Goal: Information Seeking & Learning: Learn about a topic

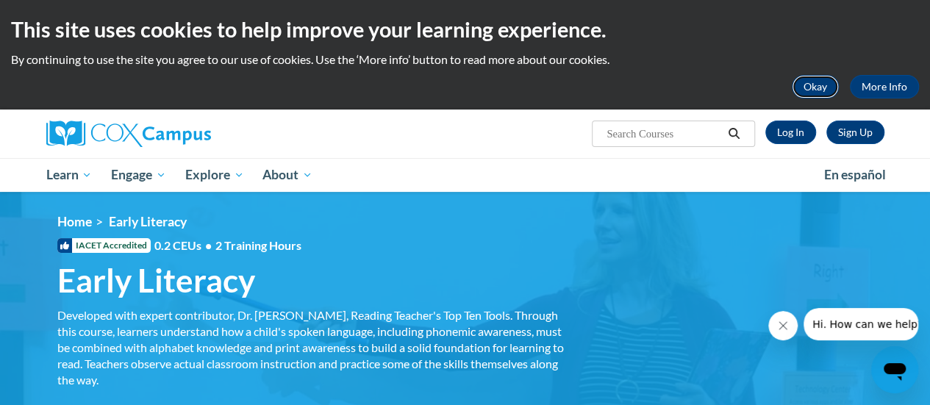
click at [829, 85] on button "Okay" at bounding box center [814, 87] width 47 height 24
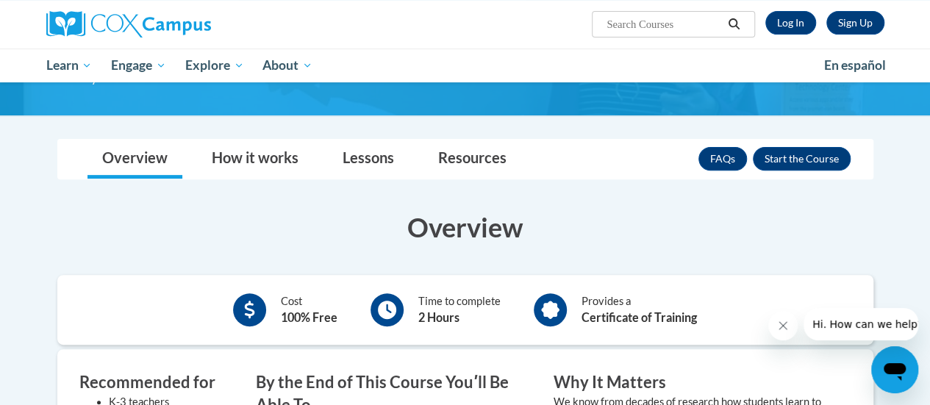
scroll to position [294, 0]
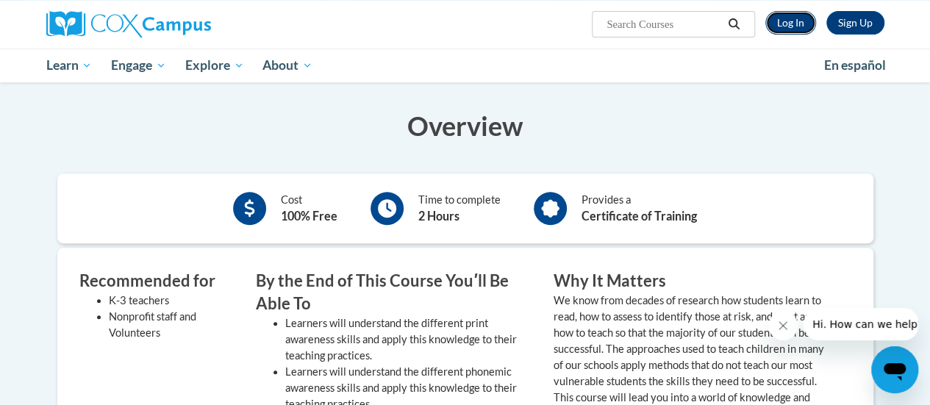
click at [794, 18] on link "Log In" at bounding box center [790, 23] width 51 height 24
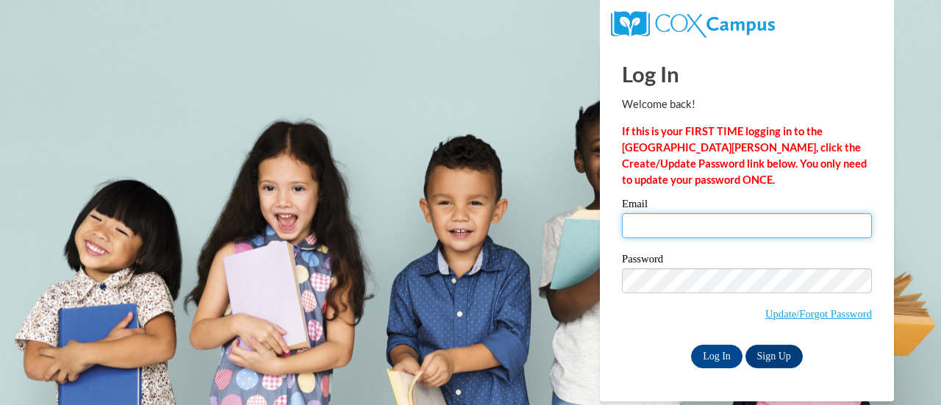
click at [661, 217] on input "Email" at bounding box center [747, 225] width 250 height 25
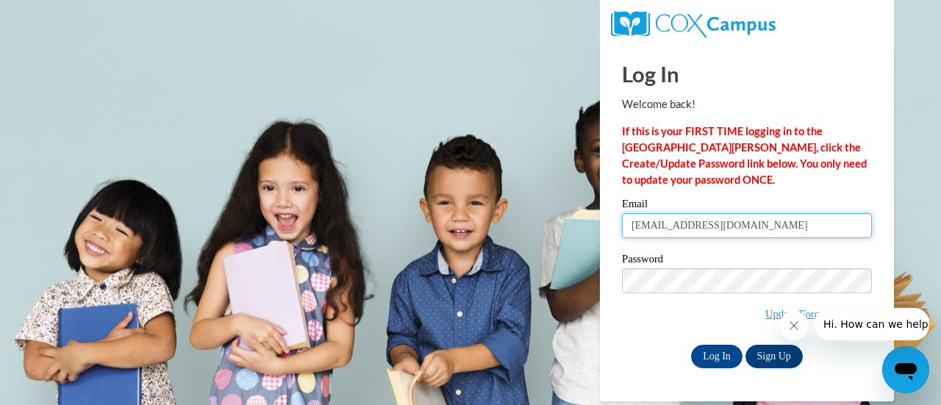
type input "[EMAIL_ADDRESS][DOMAIN_NAME]"
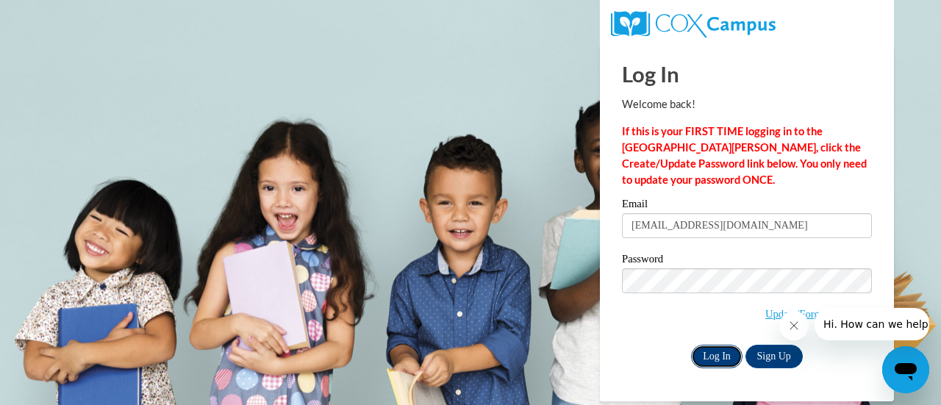
click at [717, 358] on input "Log In" at bounding box center [716, 357] width 51 height 24
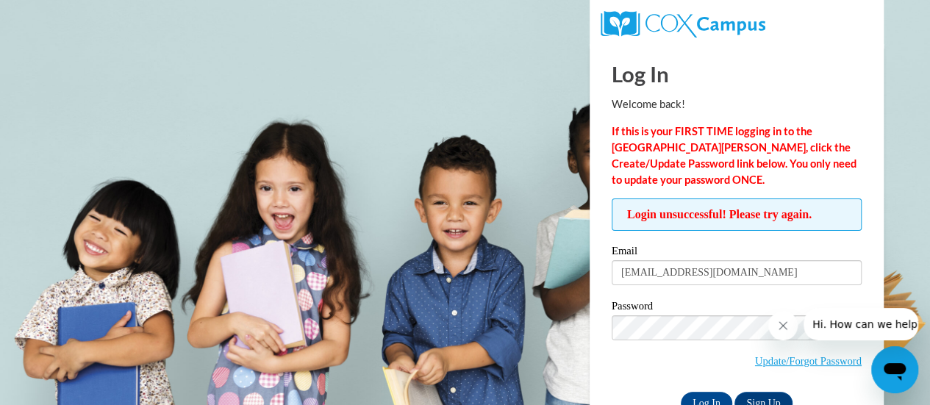
scroll to position [41, 0]
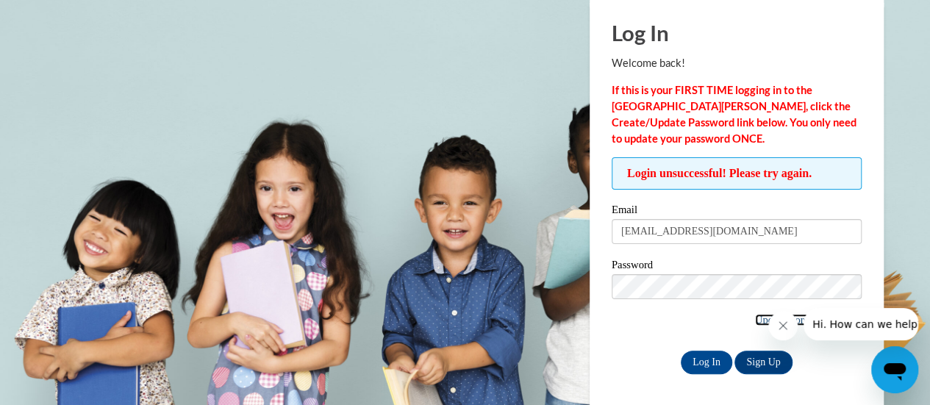
click at [755, 316] on link "Update/Forgot Password" at bounding box center [808, 320] width 107 height 12
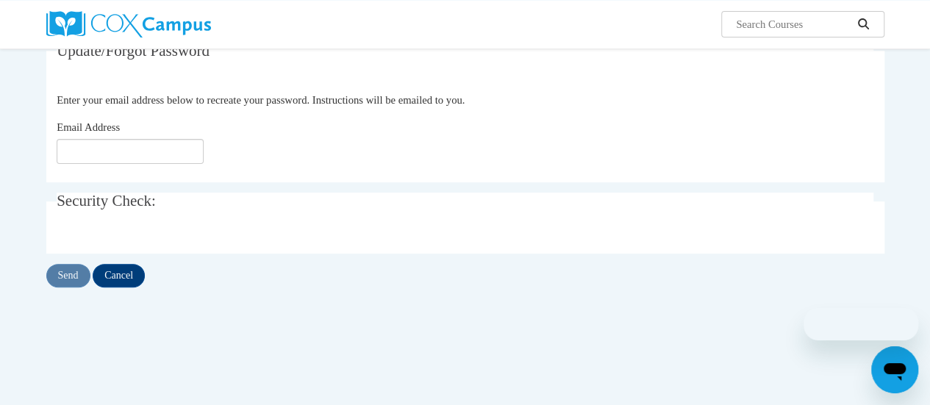
scroll to position [147, 0]
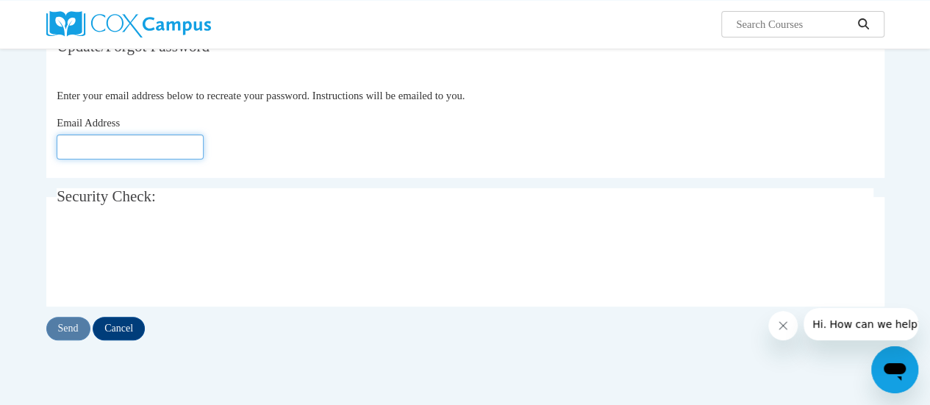
click at [119, 149] on input "Email Address" at bounding box center [130, 146] width 147 height 25
type input "[EMAIL_ADDRESS][DOMAIN_NAME]"
click at [141, 147] on input "[EMAIL_ADDRESS][DOMAIN_NAME]" at bounding box center [130, 146] width 147 height 25
click button "Refresh captcha" at bounding box center [0, 0] width 0 height 0
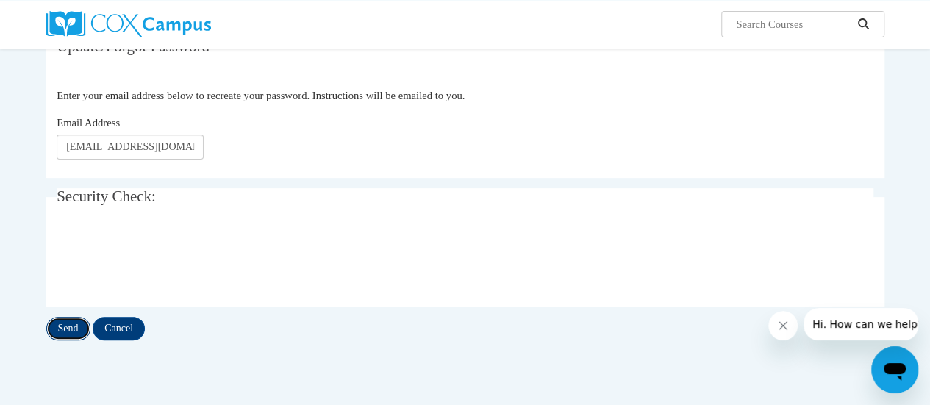
click at [54, 334] on input "Send" at bounding box center [68, 329] width 44 height 24
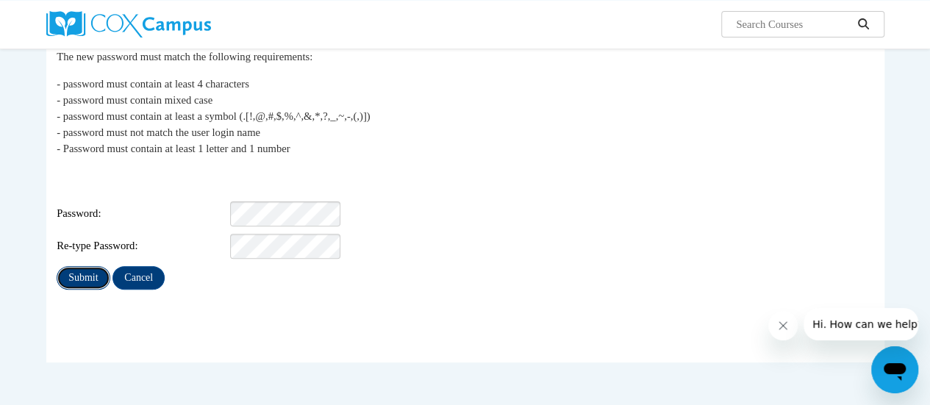
click at [77, 266] on input "Submit" at bounding box center [83, 278] width 53 height 24
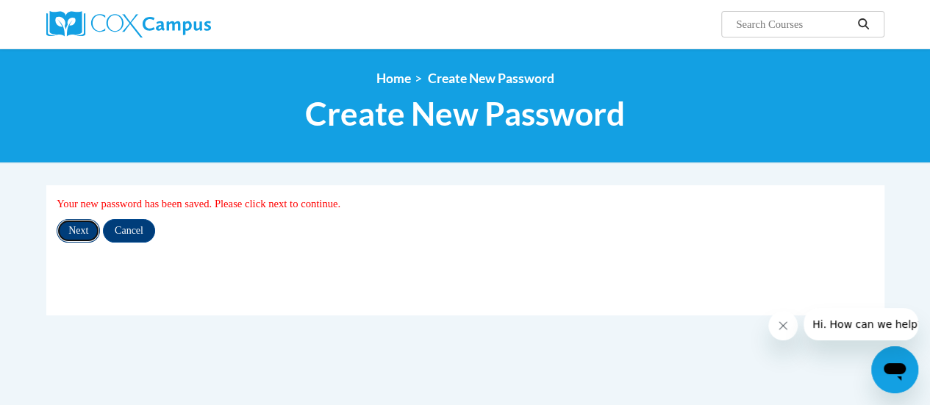
click at [79, 231] on input "Next" at bounding box center [78, 231] width 43 height 24
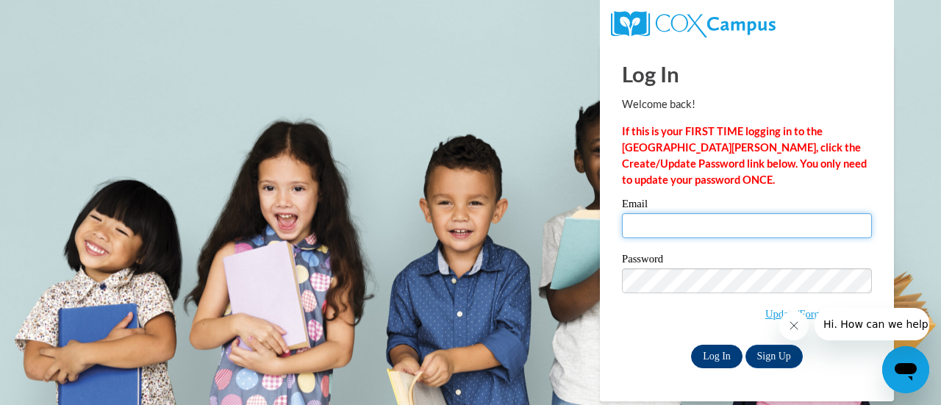
type input "[EMAIL_ADDRESS][DOMAIN_NAME]"
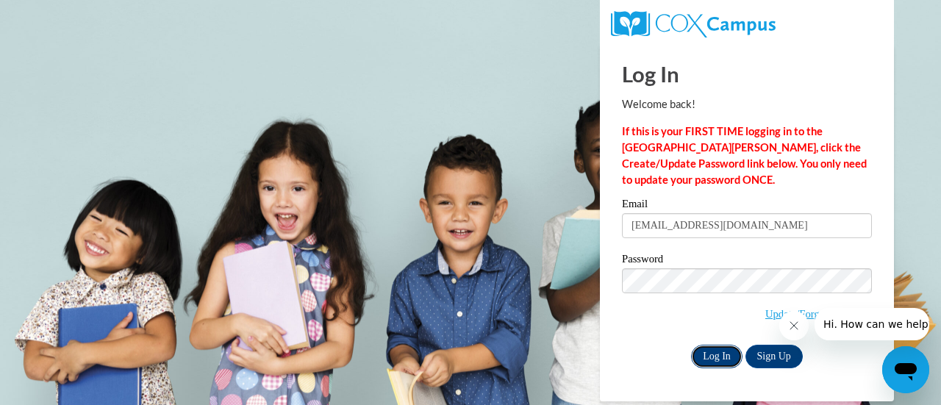
click at [701, 358] on input "Log In" at bounding box center [716, 357] width 51 height 24
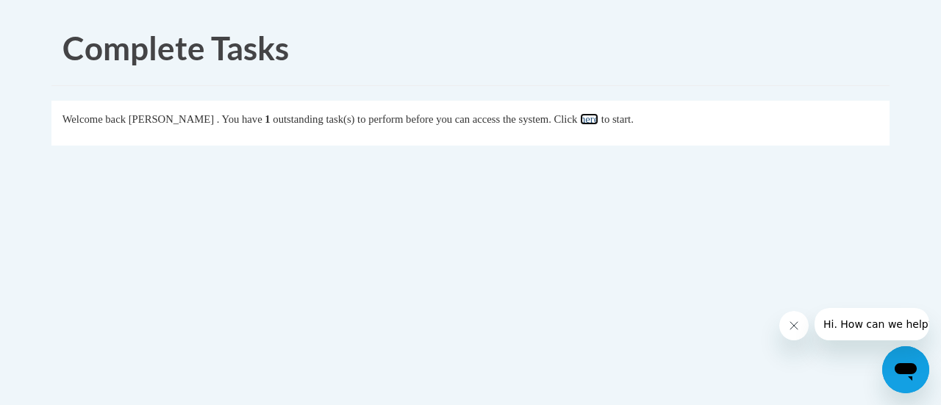
click at [598, 123] on link "here" at bounding box center [589, 119] width 18 height 12
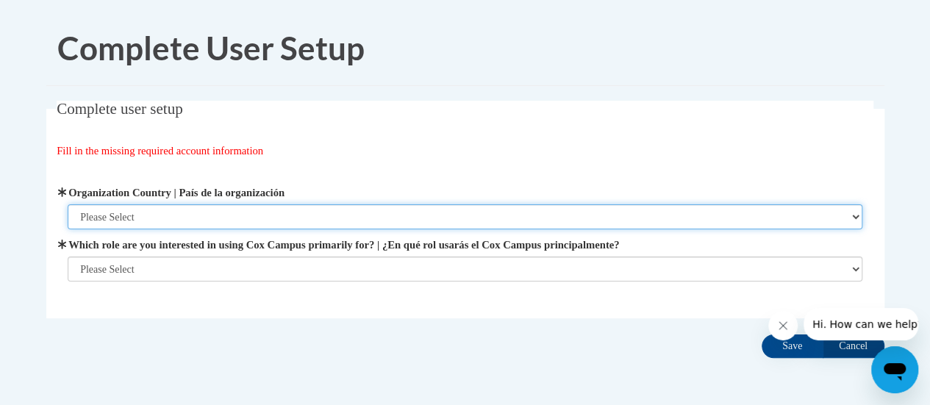
click at [224, 212] on select "Please Select [GEOGRAPHIC_DATA] | [GEOGRAPHIC_DATA] Outside of [GEOGRAPHIC_DATA…" at bounding box center [465, 216] width 794 height 25
select select "ad49bcad-a171-4b2e-b99c-48b446064914"
click at [68, 204] on select "Please Select [GEOGRAPHIC_DATA] | [GEOGRAPHIC_DATA] Outside of [GEOGRAPHIC_DATA…" at bounding box center [465, 216] width 794 height 25
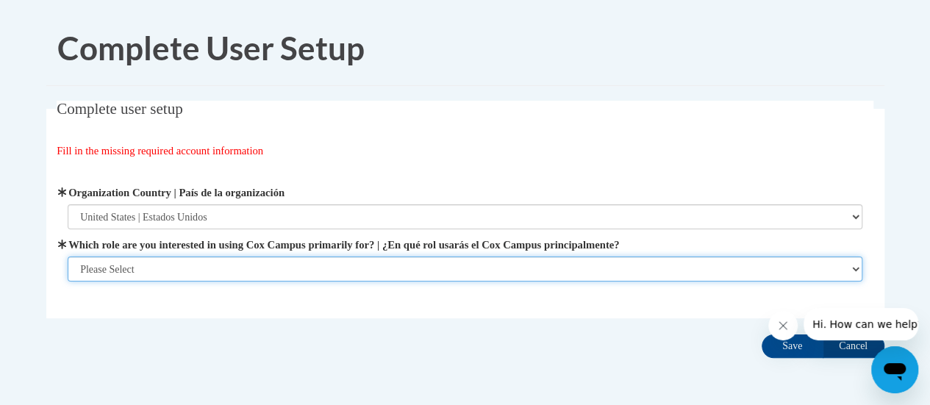
click at [187, 271] on select "Please Select College/University | Colegio/Universidad Community/Nonprofit Part…" at bounding box center [465, 268] width 794 height 25
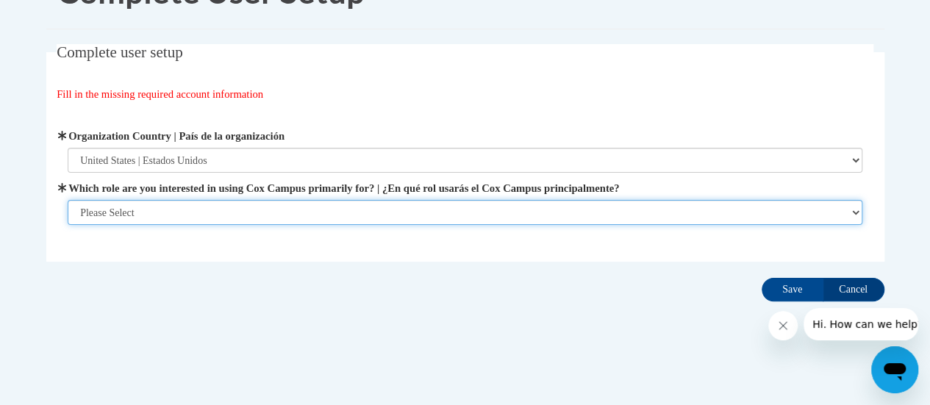
click at [184, 211] on select "Please Select College/University | Colegio/Universidad Community/Nonprofit Part…" at bounding box center [465, 212] width 794 height 25
select select "fbf2d438-af2f-41f8-98f1-81c410e29de3"
click at [68, 225] on select "Please Select College/University | Colegio/Universidad Community/Nonprofit Part…" at bounding box center [465, 212] width 794 height 25
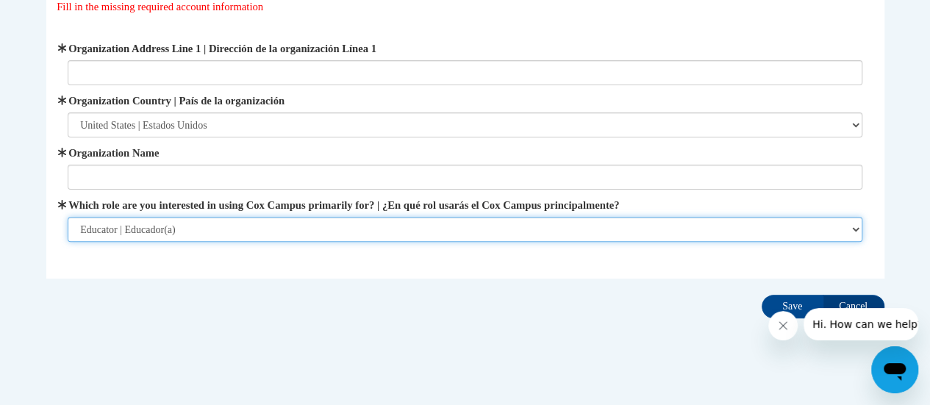
scroll to position [147, 0]
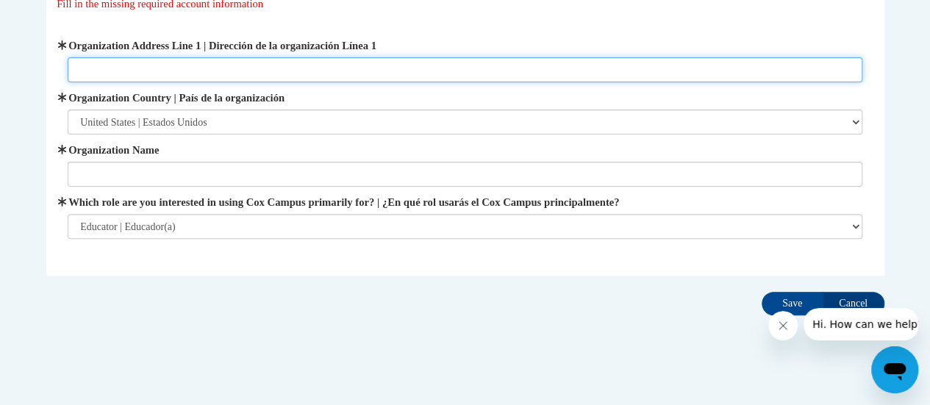
click at [134, 73] on input "Organization Address Line 1 | Dirección de la organización Línea 1" at bounding box center [465, 69] width 794 height 25
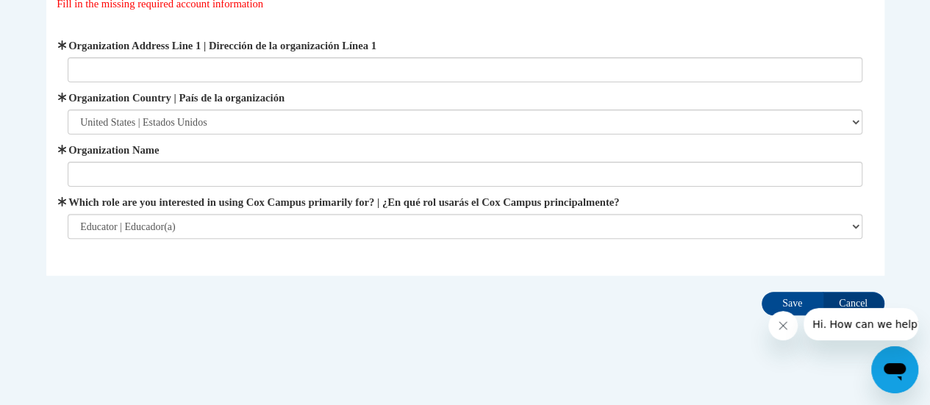
drag, startPoint x: 124, startPoint y: 281, endPoint x: 82, endPoint y: 177, distance: 112.4
click at [126, 283] on div "Complete user setup Fill in the missing required account information User Profi…" at bounding box center [465, 137] width 860 height 367
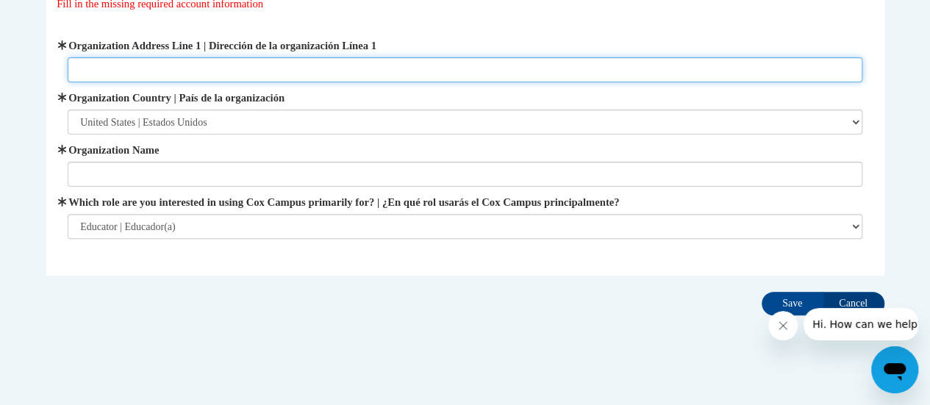
click at [82, 65] on input "Organization Address Line 1 | Dirección de la organización Línea 1" at bounding box center [465, 69] width 794 height 25
type input "2800 N Hampton"
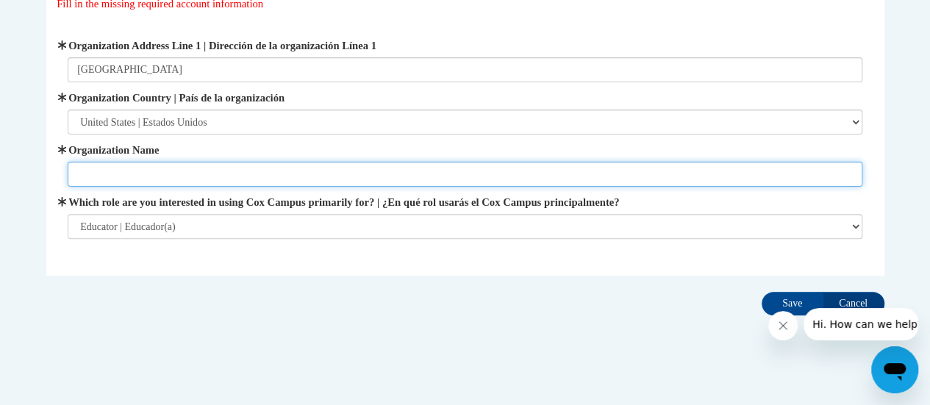
click at [200, 184] on input "Organization Name" at bounding box center [465, 174] width 794 height 25
click at [198, 172] on input "Organization Name" at bounding box center [465, 174] width 794 height 25
type input "R"
type input "Readers 2 Leaders"
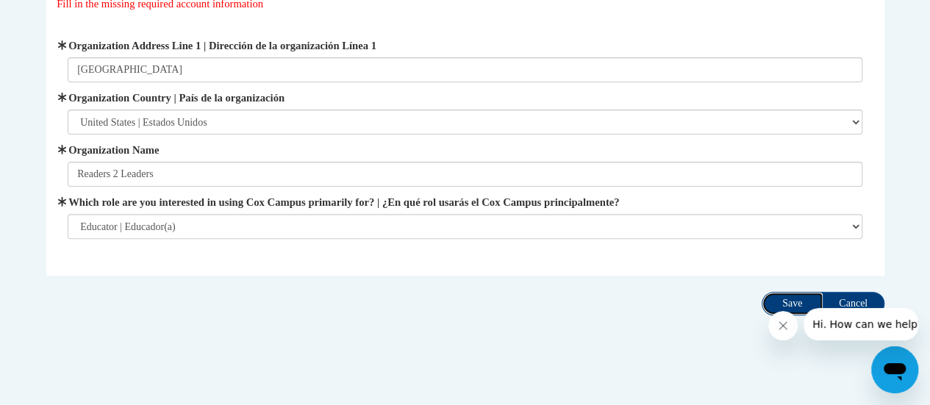
click at [799, 301] on input "Save" at bounding box center [792, 304] width 62 height 24
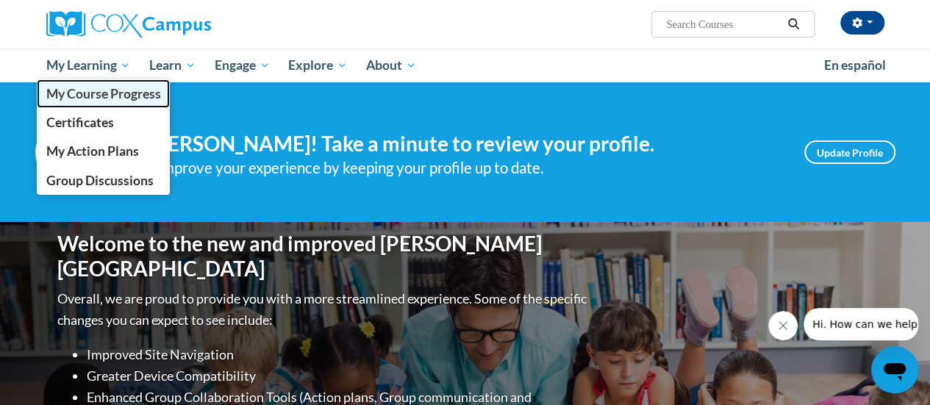
click at [135, 98] on span "My Course Progress" at bounding box center [103, 93] width 115 height 15
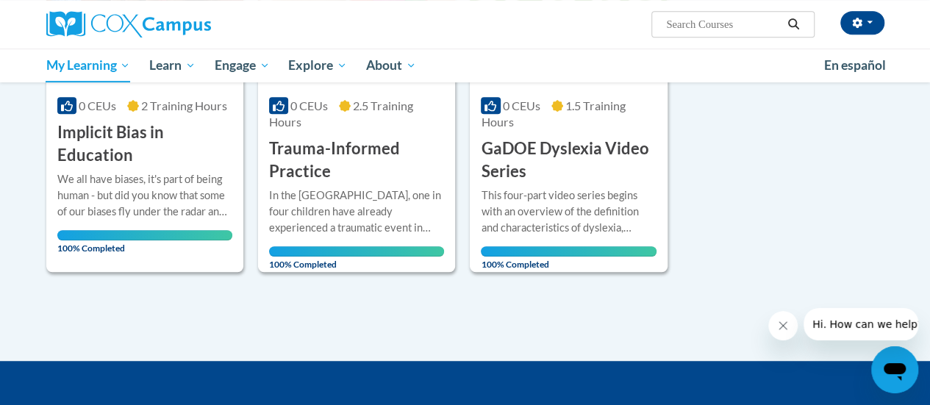
scroll to position [294, 0]
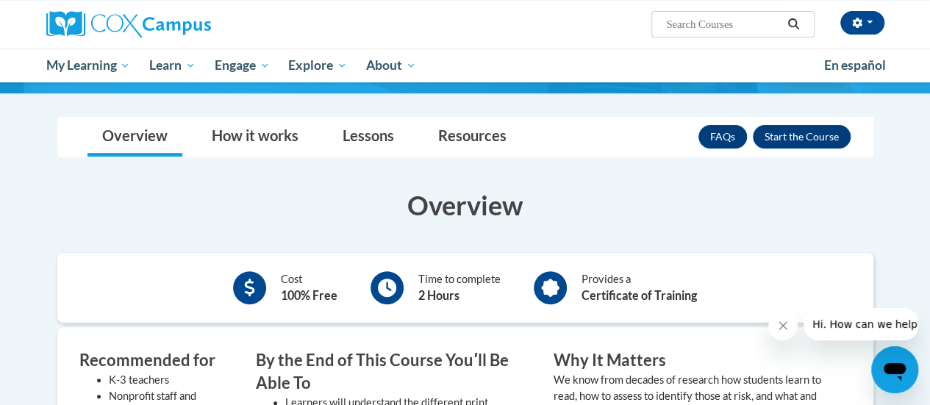
scroll to position [73, 0]
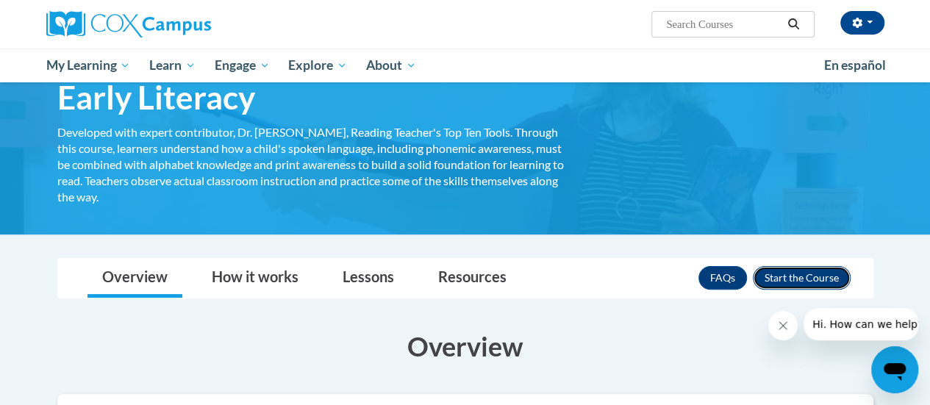
click at [803, 269] on button "Enroll" at bounding box center [802, 278] width 98 height 24
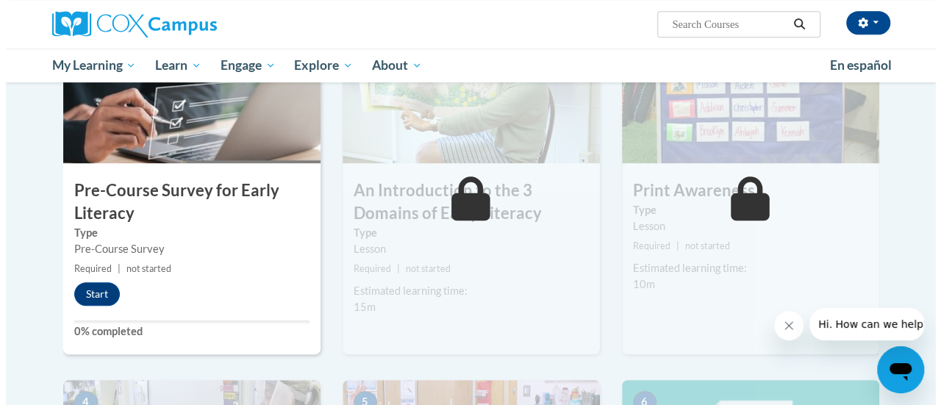
scroll to position [294, 0]
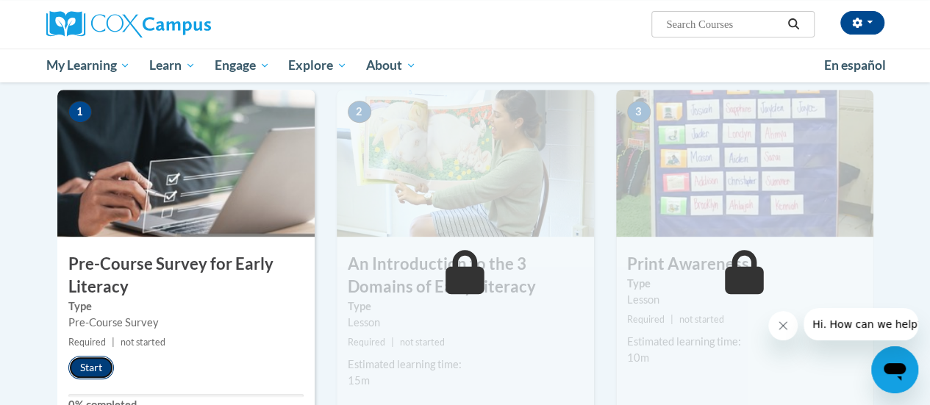
click at [90, 359] on button "Start" at bounding box center [91, 368] width 46 height 24
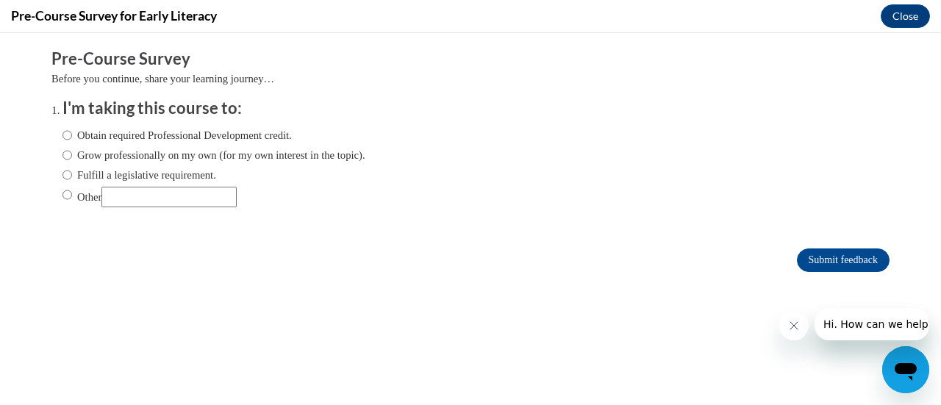
scroll to position [0, 0]
click at [62, 134] on label "Obtain required Professional Development credit." at bounding box center [176, 135] width 229 height 16
click at [62, 134] on input "Obtain required Professional Development credit." at bounding box center [67, 135] width 10 height 16
radio input "true"
click at [792, 331] on icon "Close message from company" at bounding box center [793, 326] width 12 height 12
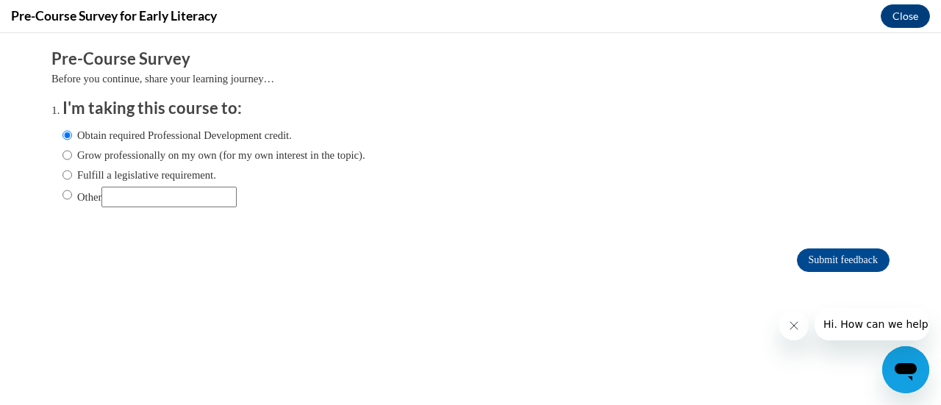
click at [802, 331] on button "Close message from company" at bounding box center [792, 325] width 29 height 29
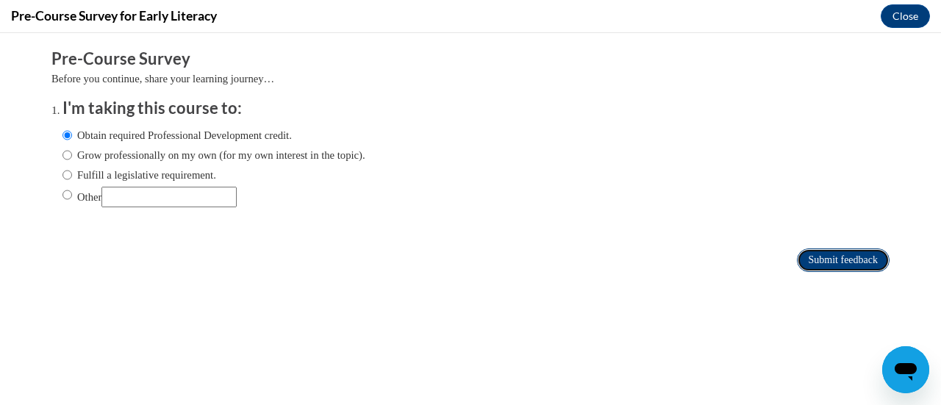
click at [805, 259] on input "Submit feedback" at bounding box center [843, 260] width 93 height 24
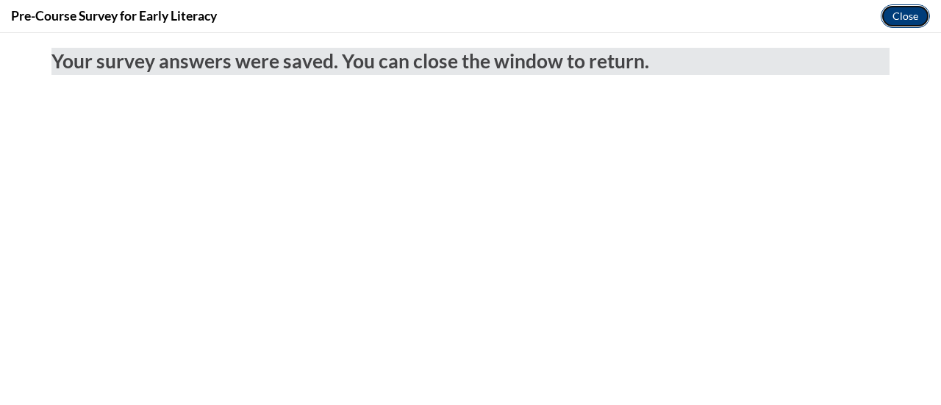
click at [914, 10] on button "Close" at bounding box center [904, 16] width 49 height 24
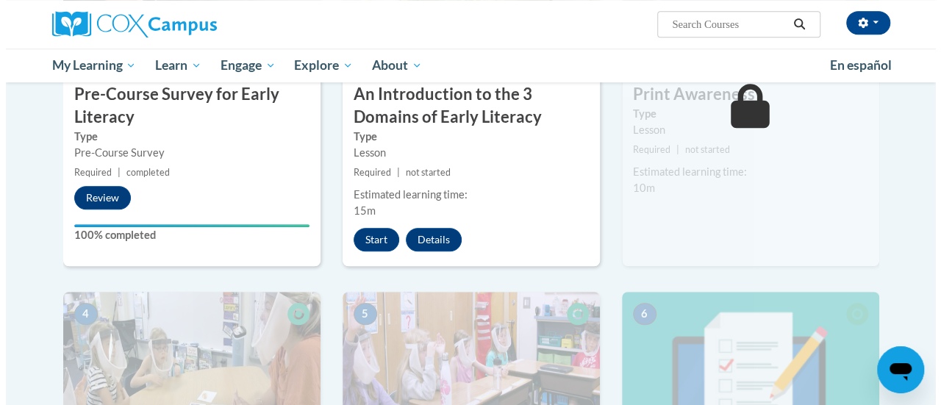
scroll to position [441, 0]
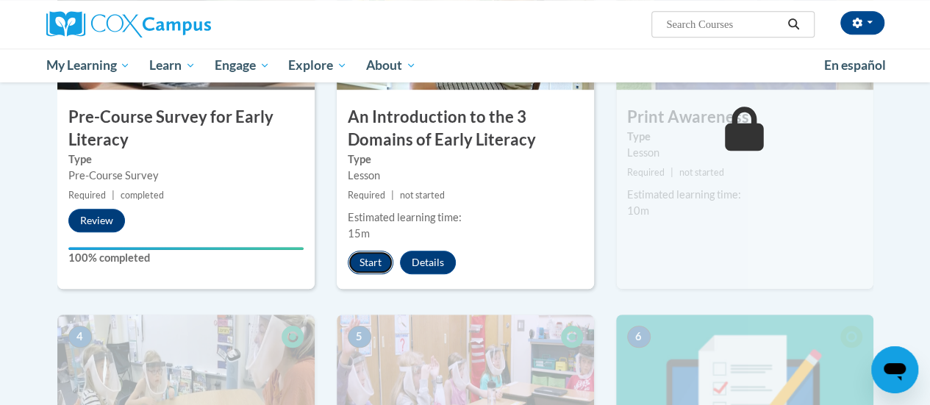
click at [370, 261] on button "Start" at bounding box center [371, 263] width 46 height 24
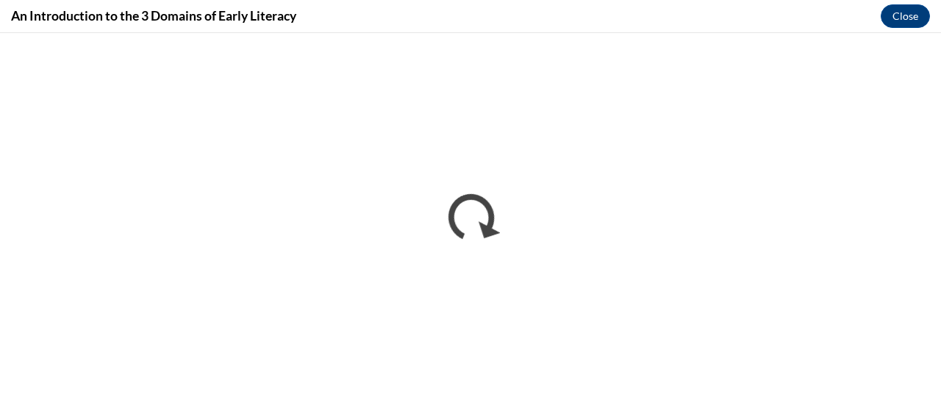
scroll to position [0, 0]
